Goal: Task Accomplishment & Management: Manage account settings

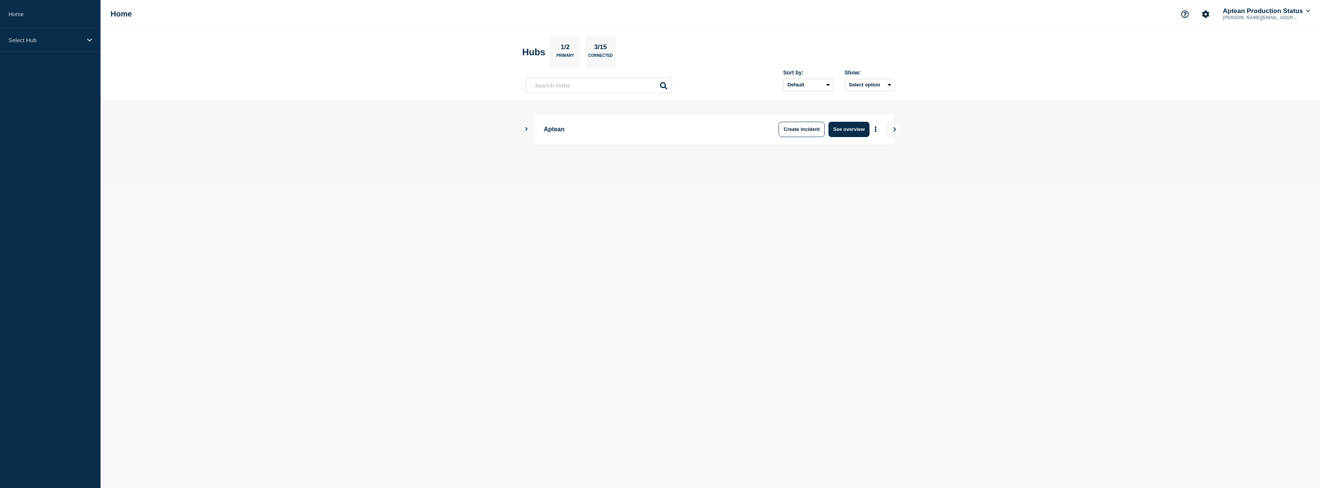
click at [524, 130] on icon "Show Connected Hubs" at bounding box center [526, 129] width 5 height 4
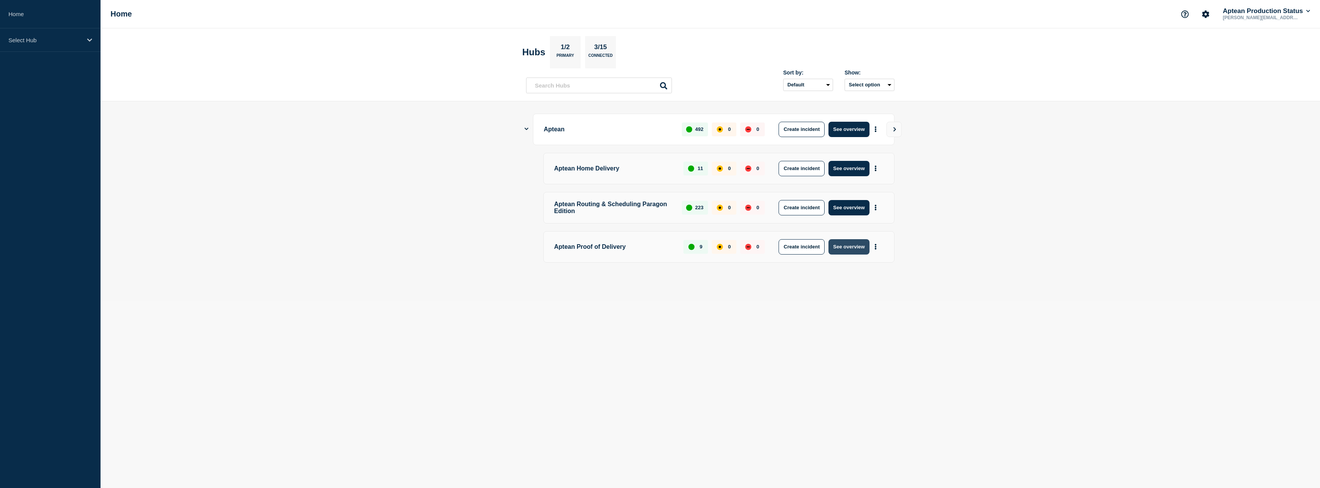
click at [850, 251] on button "See overview" at bounding box center [849, 246] width 41 height 15
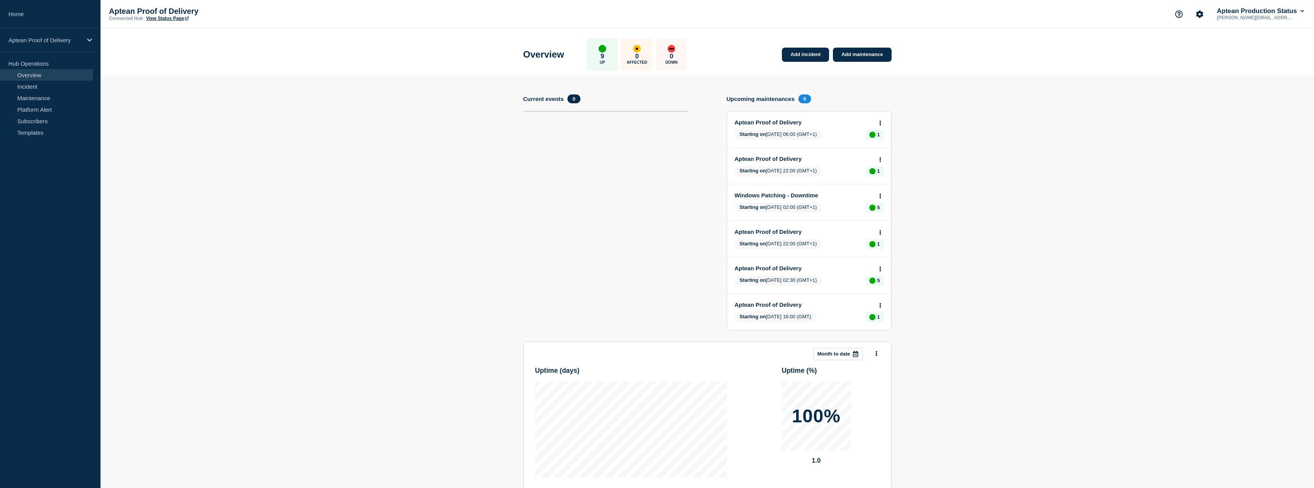
click at [778, 124] on link "Aptean Proof of Delivery" at bounding box center [804, 122] width 139 height 7
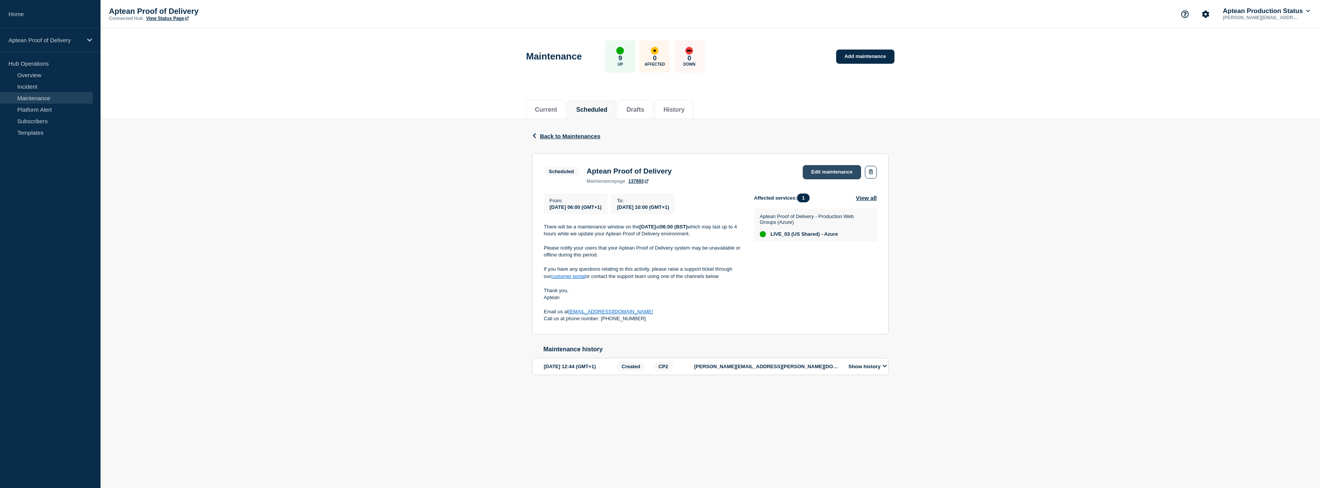
click at [834, 168] on link "Edit maintenance" at bounding box center [832, 172] width 58 height 14
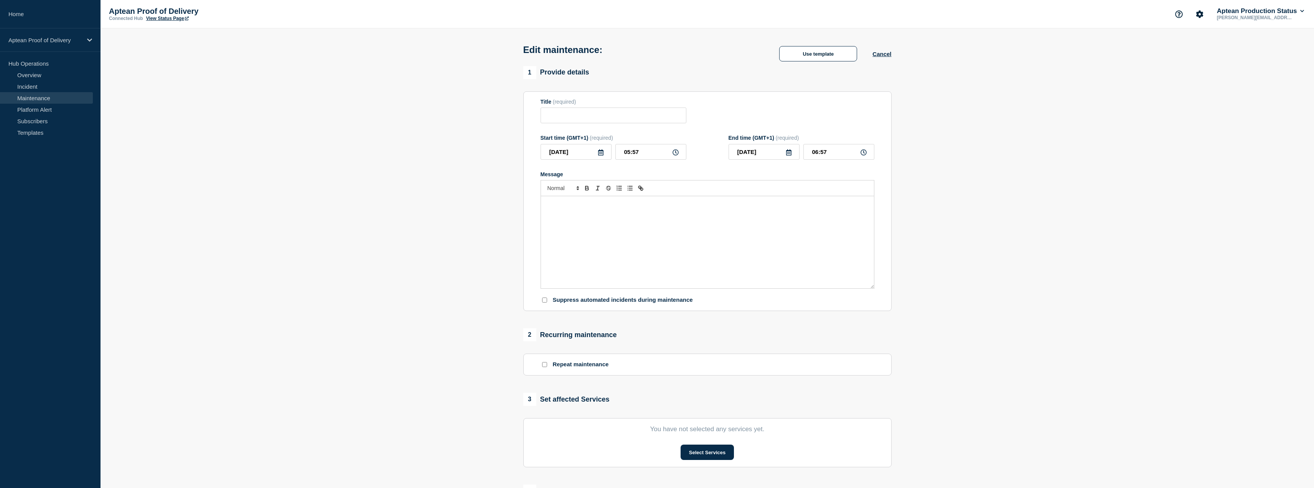
type input "Aptean Proof of Delivery"
type input "06:00"
type input "10:00"
checkbox input "true"
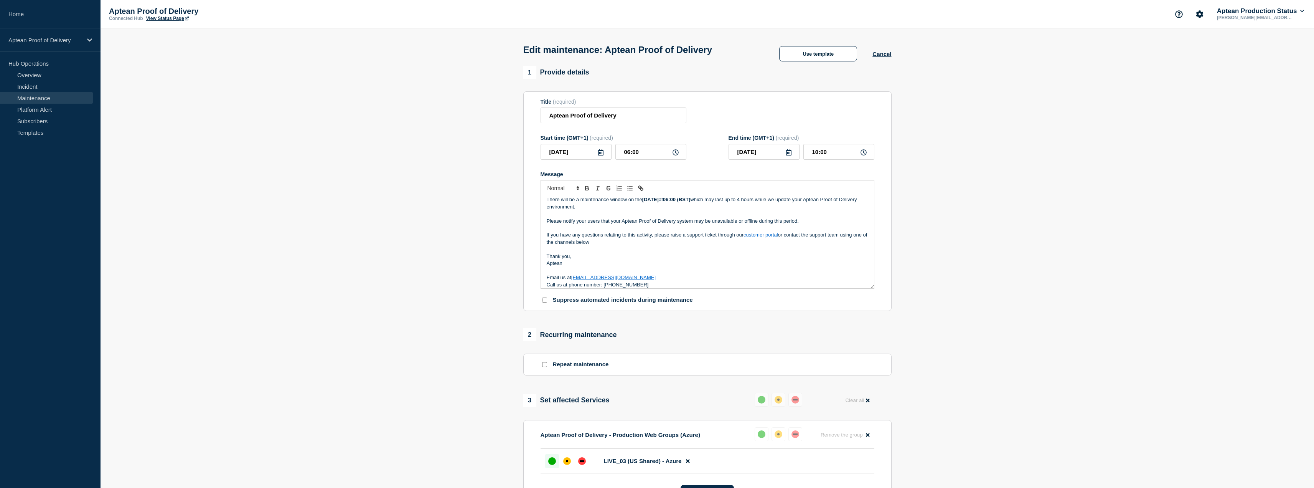
scroll to position [9, 0]
click at [824, 52] on button "Use template" at bounding box center [818, 53] width 78 height 15
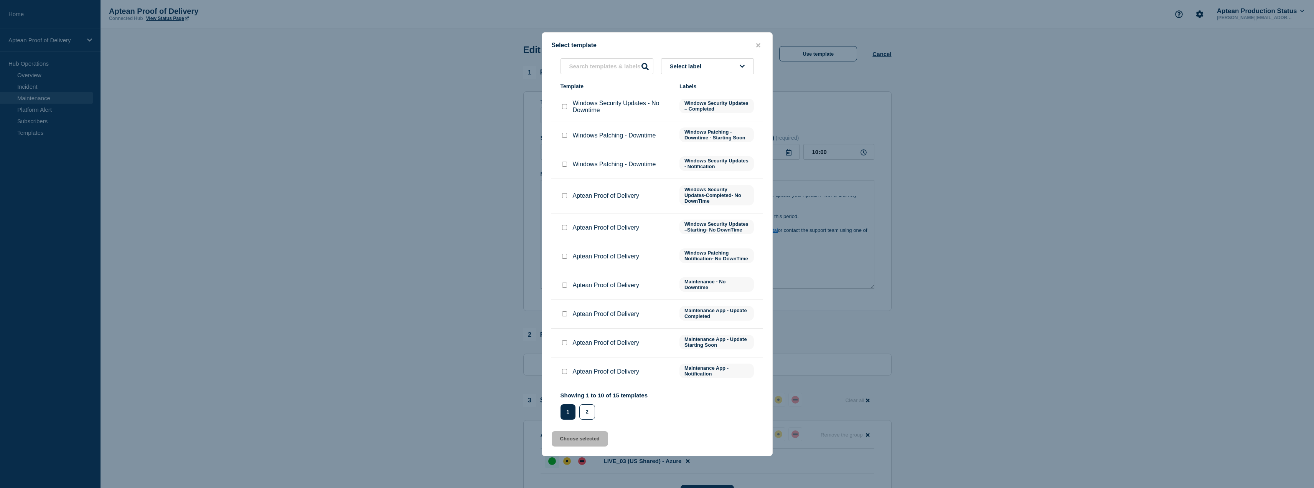
click at [564, 345] on input "Aptean Proof of Delivery checkbox" at bounding box center [564, 342] width 5 height 5
checkbox input "true"
click at [586, 443] on button "Choose selected" at bounding box center [580, 438] width 56 height 15
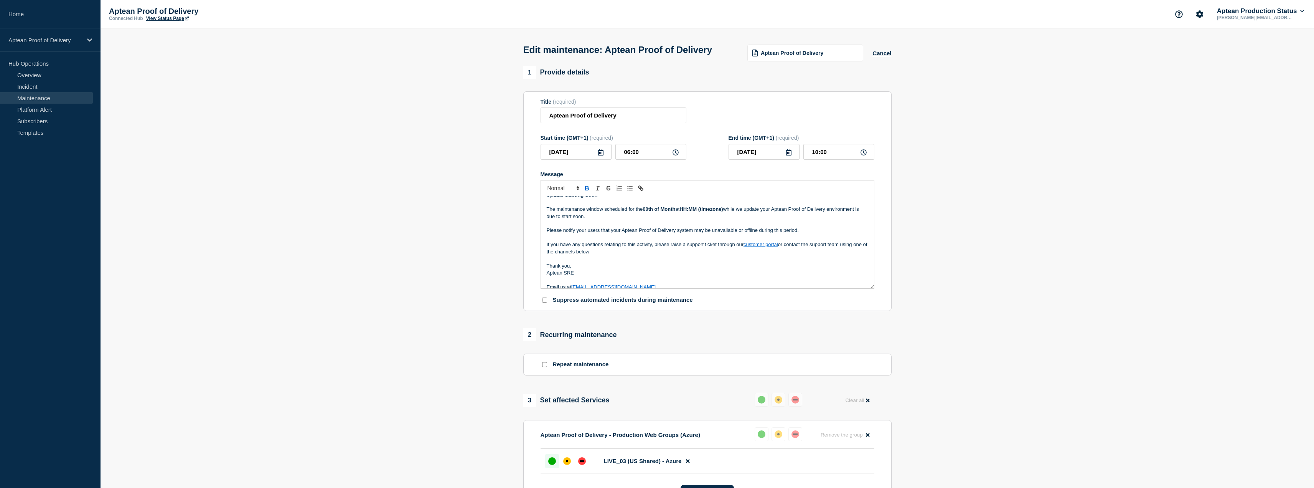
click at [625, 255] on p "If you have any questions relating to this activity, please raise a support tic…" at bounding box center [708, 248] width 322 height 14
drag, startPoint x: 628, startPoint y: 233, endPoint x: 728, endPoint y: 230, distance: 100.6
click at [728, 229] on p "The maintenance window scheduled for the 00th of Month at HH:MM (timezone) whil…" at bounding box center [708, 222] width 322 height 14
click at [591, 279] on p "Aptean SRE" at bounding box center [708, 275] width 322 height 7
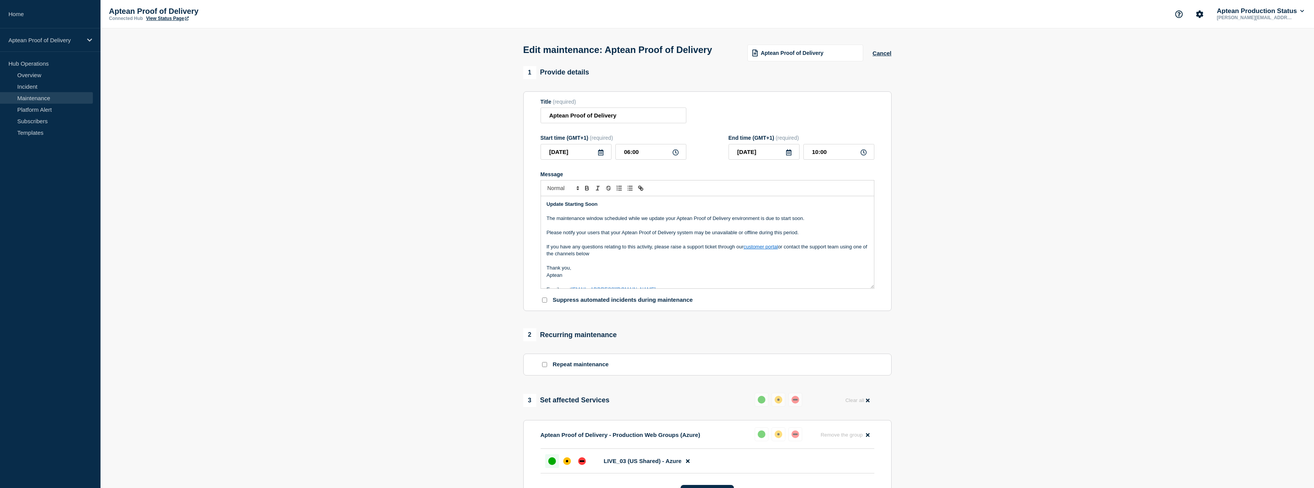
click at [619, 271] on p "Thank you," at bounding box center [708, 267] width 322 height 7
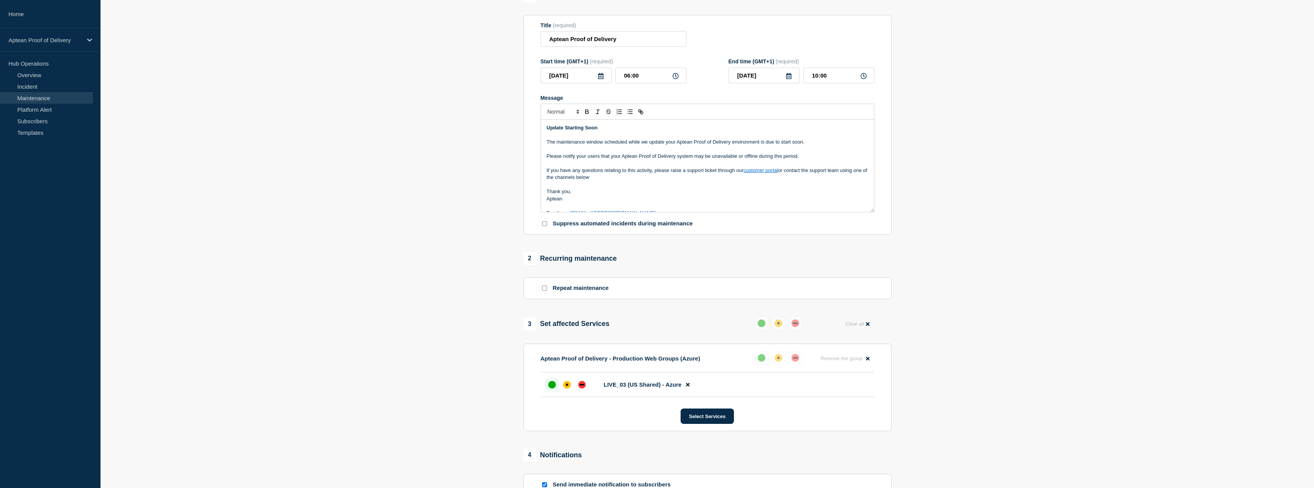
scroll to position [77, 0]
click at [570, 391] on div at bounding box center [567, 384] width 14 height 14
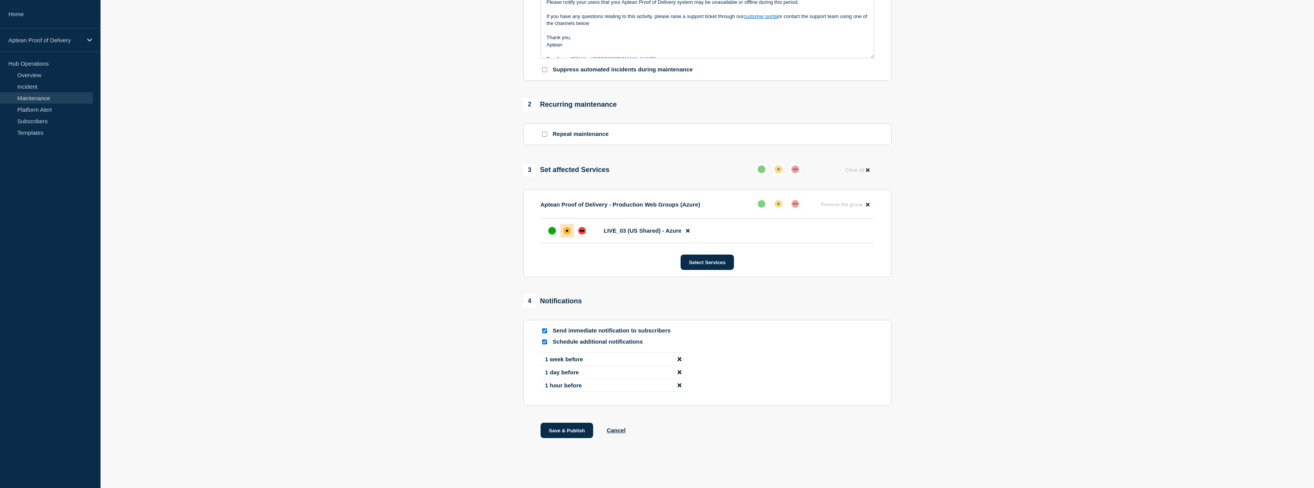
scroll to position [245, 0]
click at [578, 430] on button "Save & Publish" at bounding box center [567, 430] width 53 height 15
